Goal: Complete application form

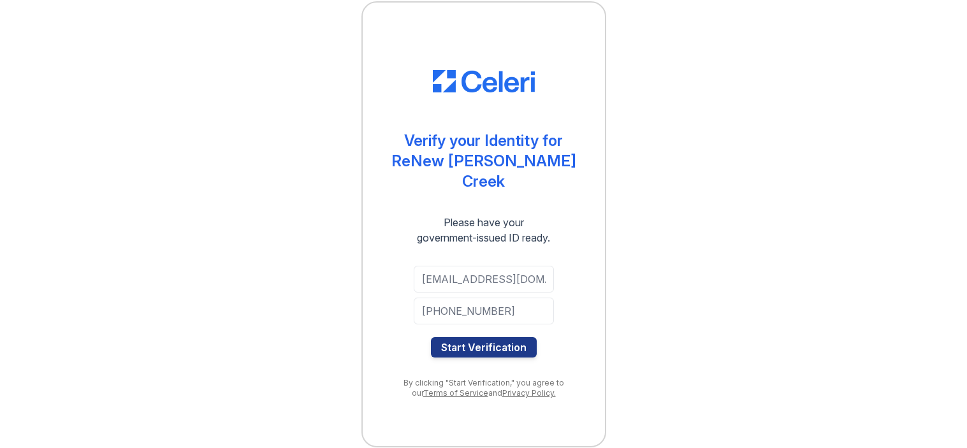
click at [478, 339] on button "Start Verification" at bounding box center [484, 347] width 106 height 20
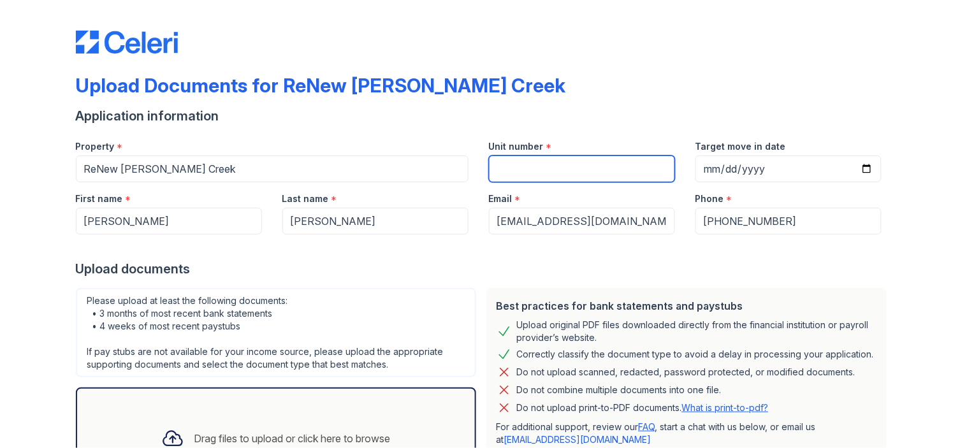
click at [504, 173] on input "Unit number" at bounding box center [582, 169] width 186 height 27
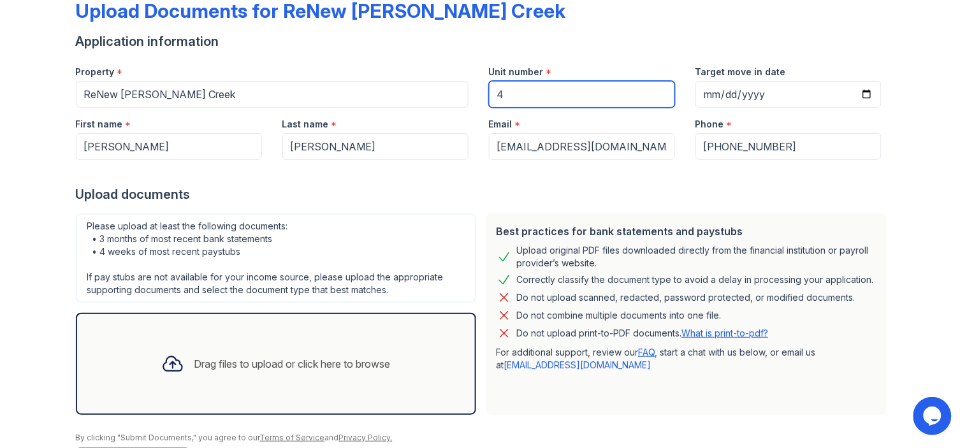
scroll to position [119, 0]
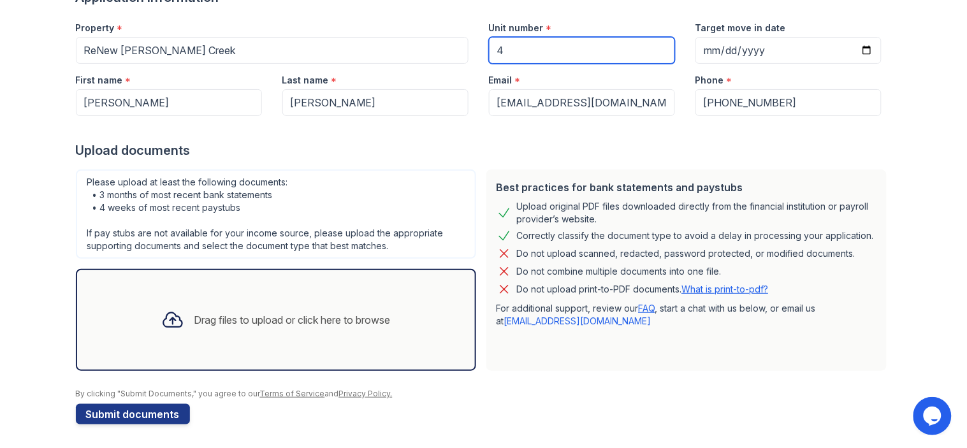
type input "4"
click at [544, 344] on div "Best practices for bank statements and paystubs Upload original PDF files downl…" at bounding box center [686, 270] width 400 height 201
click at [877, 124] on div at bounding box center [484, 129] width 816 height 26
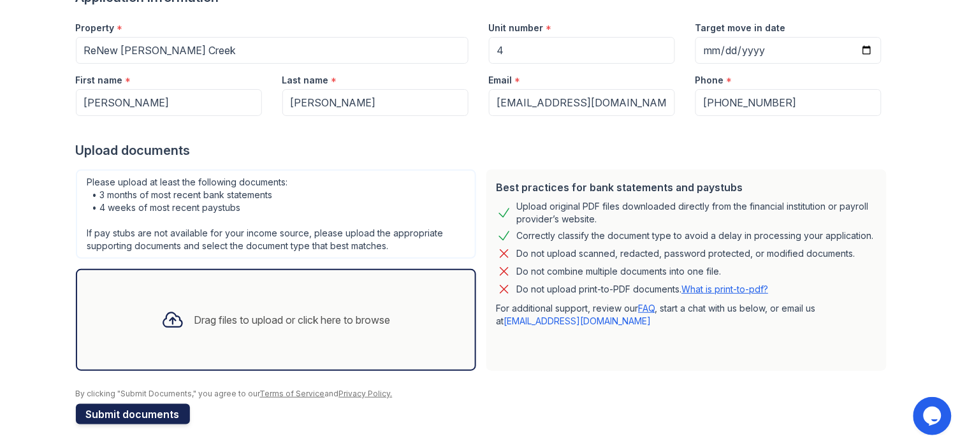
click at [142, 409] on button "Submit documents" at bounding box center [133, 414] width 114 height 20
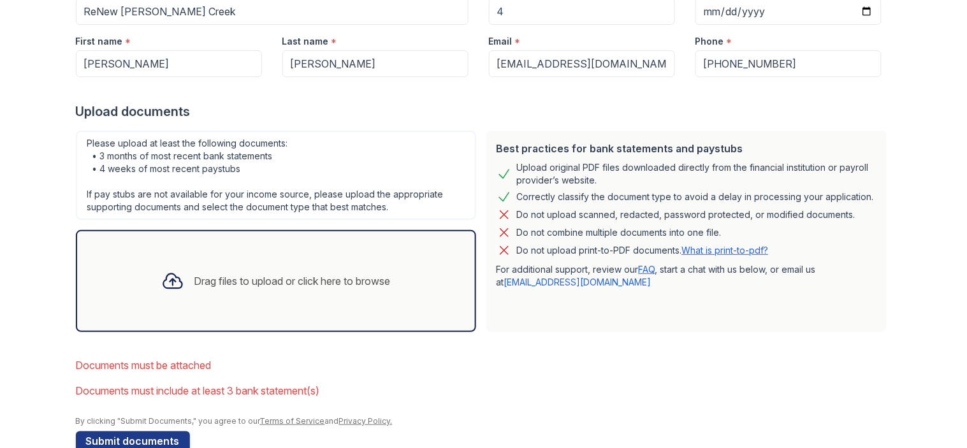
scroll to position [221, 0]
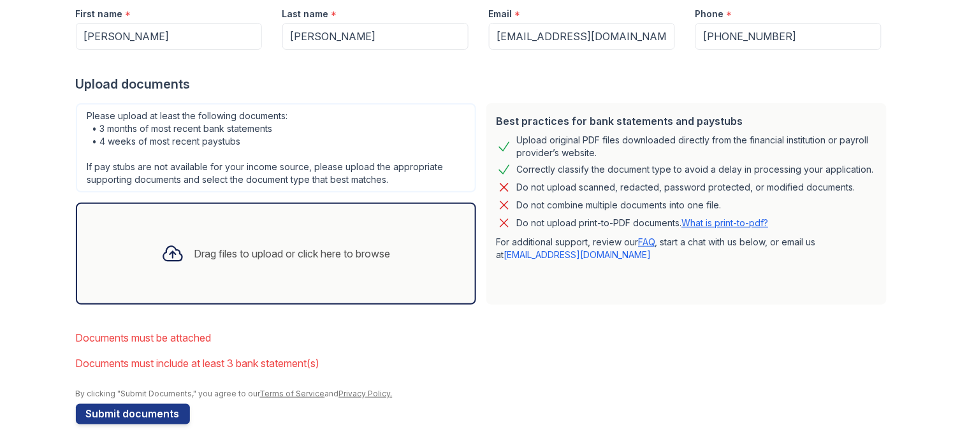
click at [158, 284] on div "Drag files to upload or click here to browse" at bounding box center [276, 254] width 400 height 102
